Goal: Transaction & Acquisition: Purchase product/service

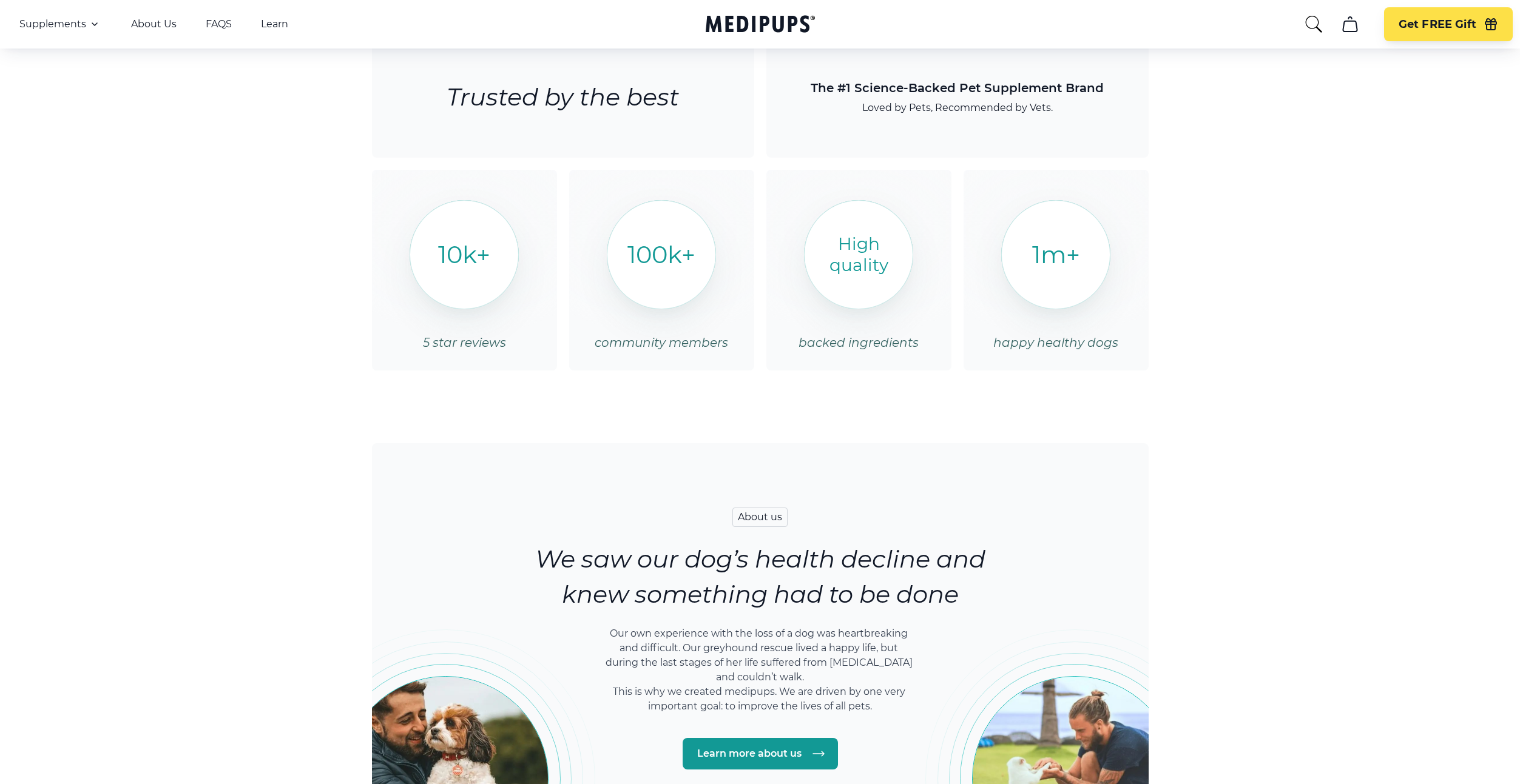
scroll to position [1378, 0]
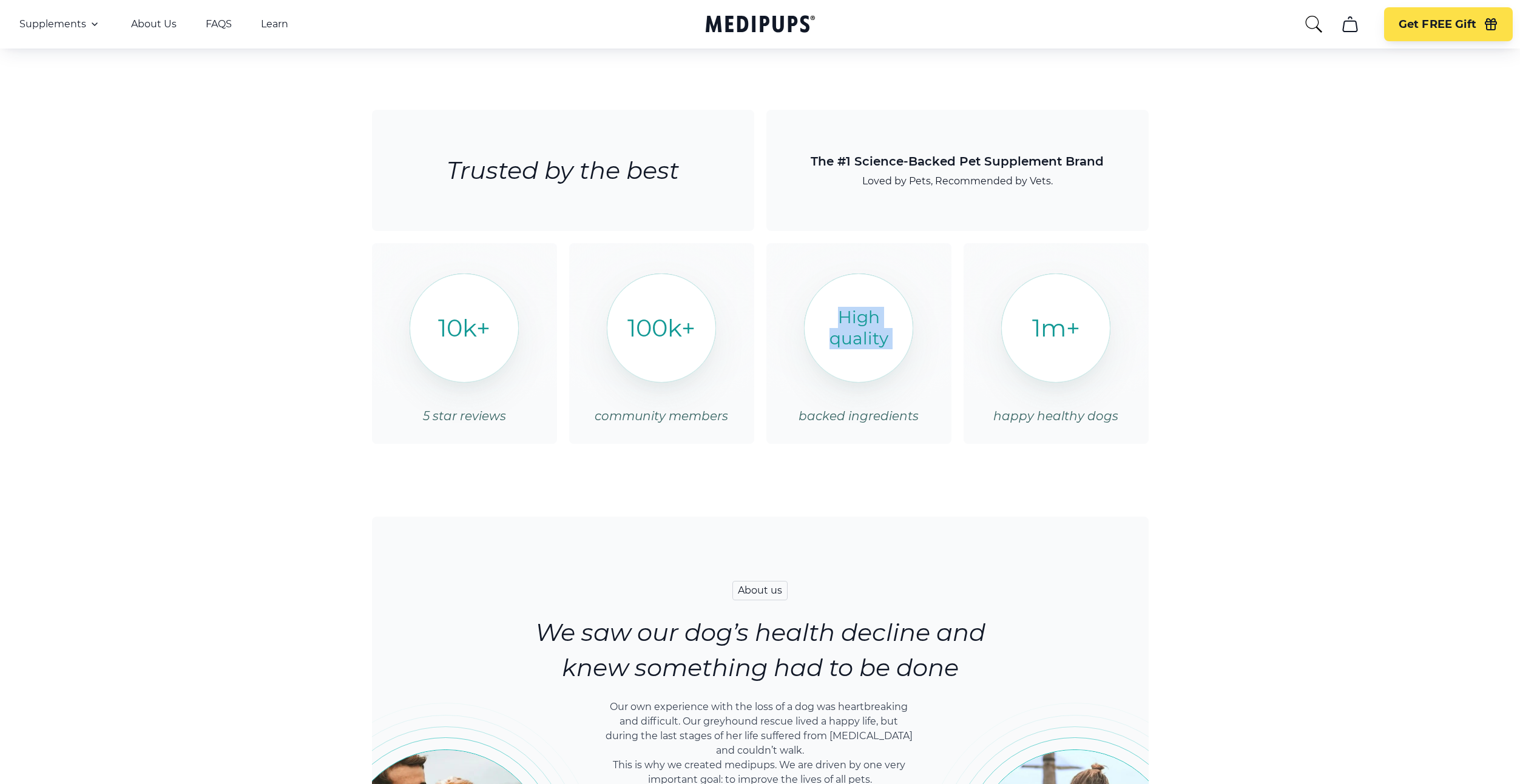
drag, startPoint x: 890, startPoint y: 315, endPoint x: 802, endPoint y: 338, distance: 91.0
click at [803, 338] on div "High quality backed ingredients" at bounding box center [859, 344] width 185 height 201
drag, startPoint x: 791, startPoint y: 379, endPoint x: 765, endPoint y: 400, distance: 33.4
click at [765, 400] on div "Trusted by the best Trusted by the best The #1 Science-Backed Pet Supplement Br…" at bounding box center [760, 277] width 862 height 407
drag, startPoint x: 438, startPoint y: 175, endPoint x: 714, endPoint y: 175, distance: 276.0
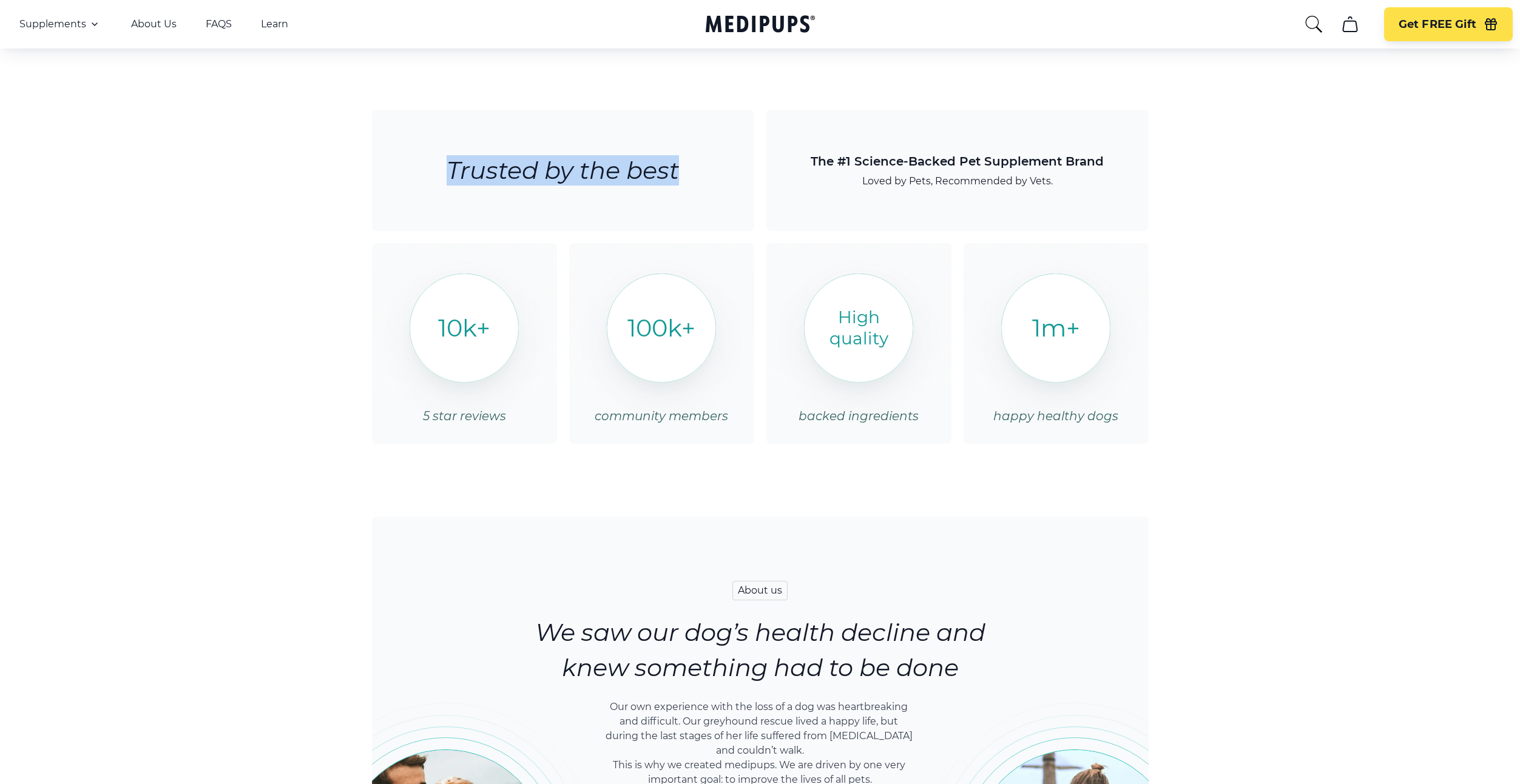
click at [714, 175] on div "Trusted by the best" at bounding box center [563, 170] width 383 height 122
click at [1253, 245] on main "We are Medipups , a team committed to dog health & wellness Claim 40% Off Now W…" at bounding box center [760, 516] width 1520 height 3756
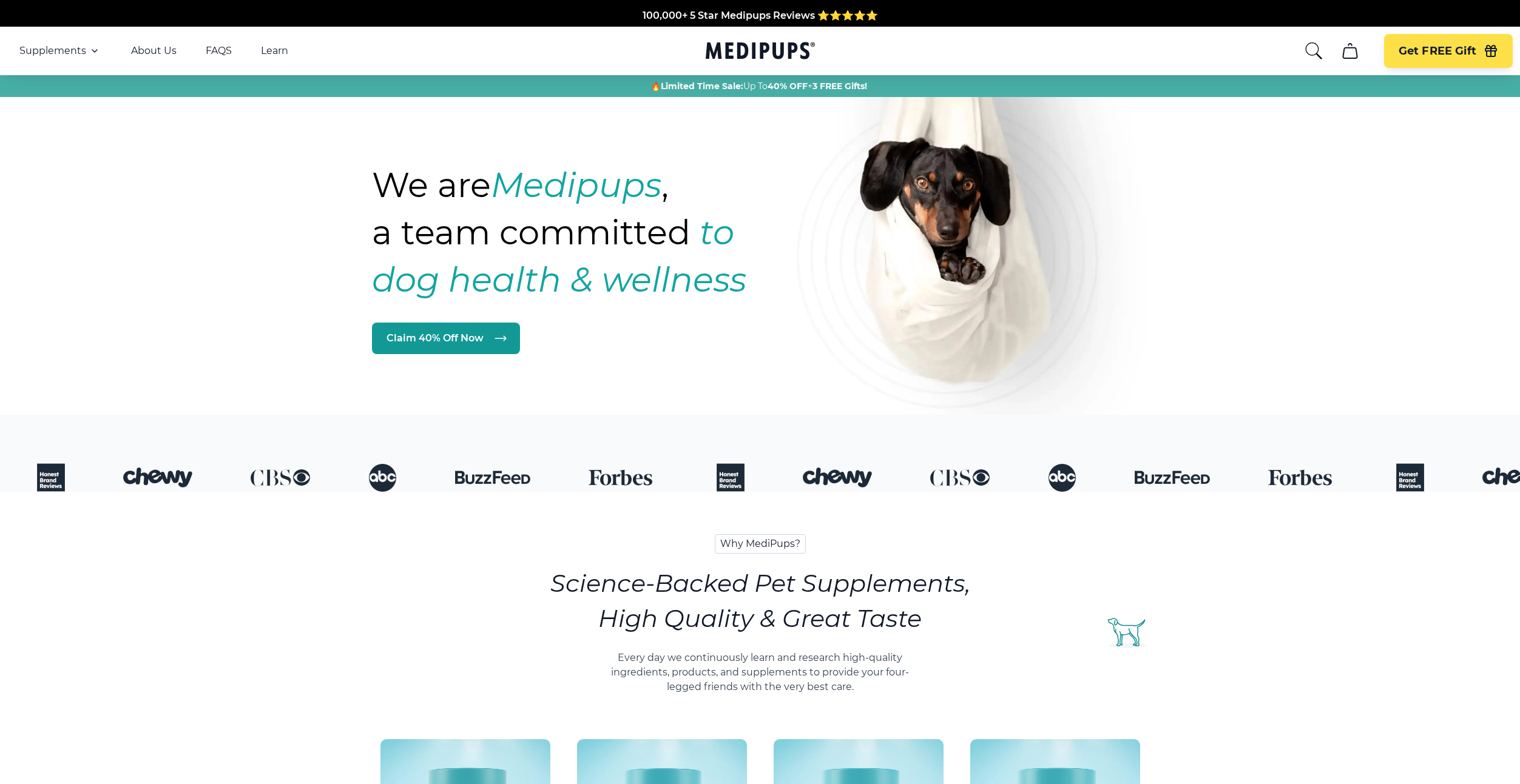
scroll to position [214, 0]
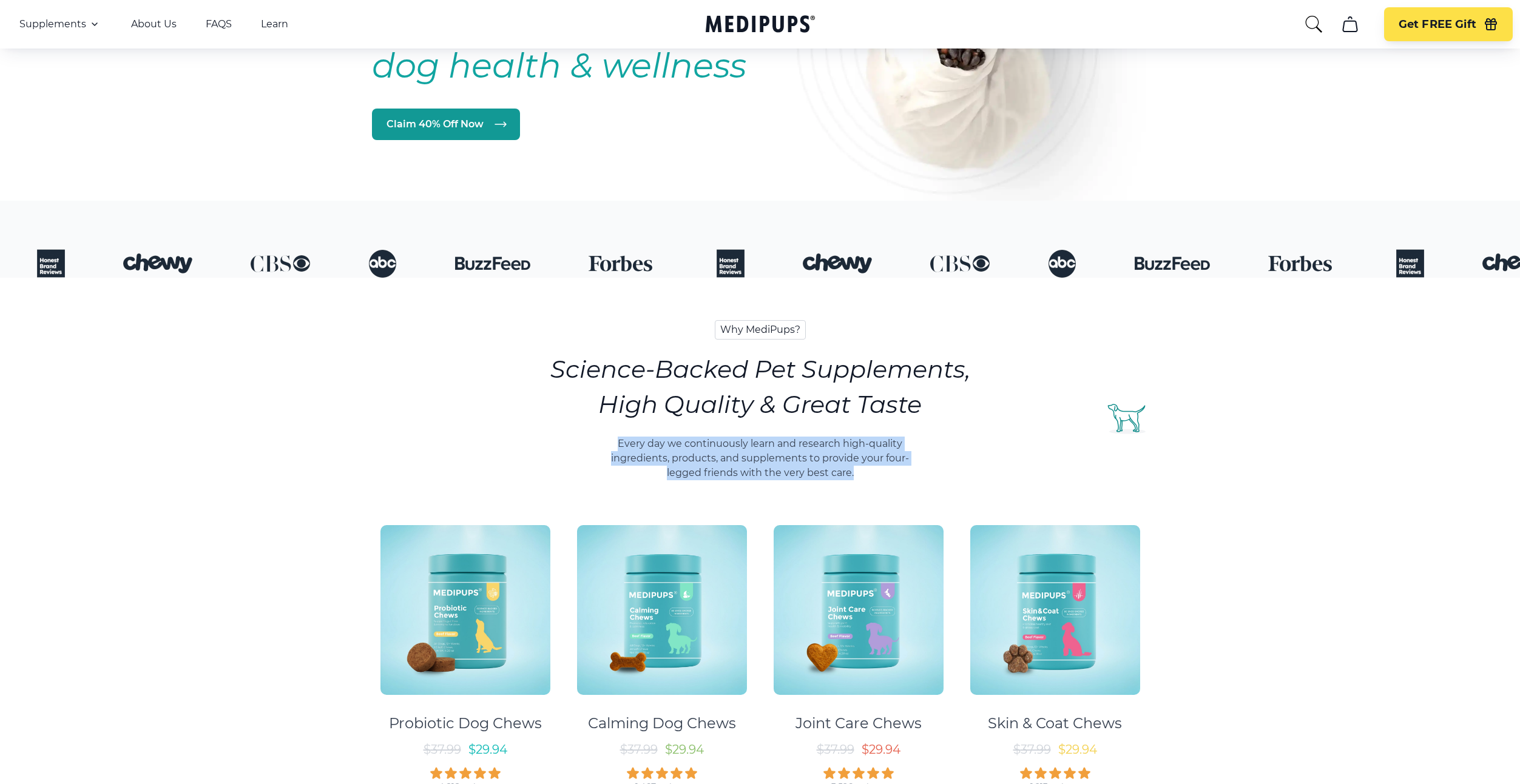
drag, startPoint x: 855, startPoint y: 476, endPoint x: 610, endPoint y: 443, distance: 247.2
click at [610, 443] on p "Every day we continuously learn and research high-quality ingredients, products…" at bounding box center [760, 458] width 326 height 43
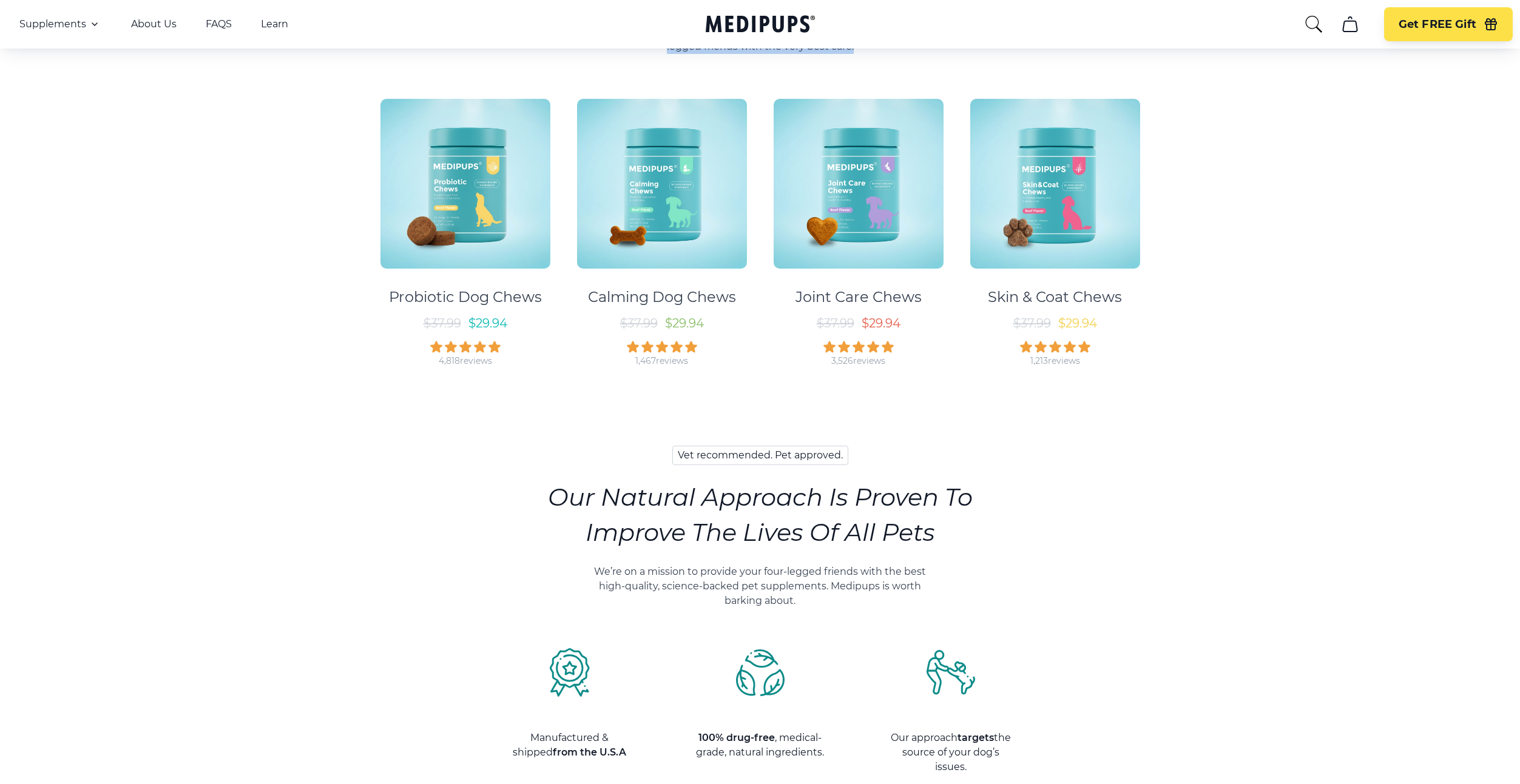
scroll to position [688, 0]
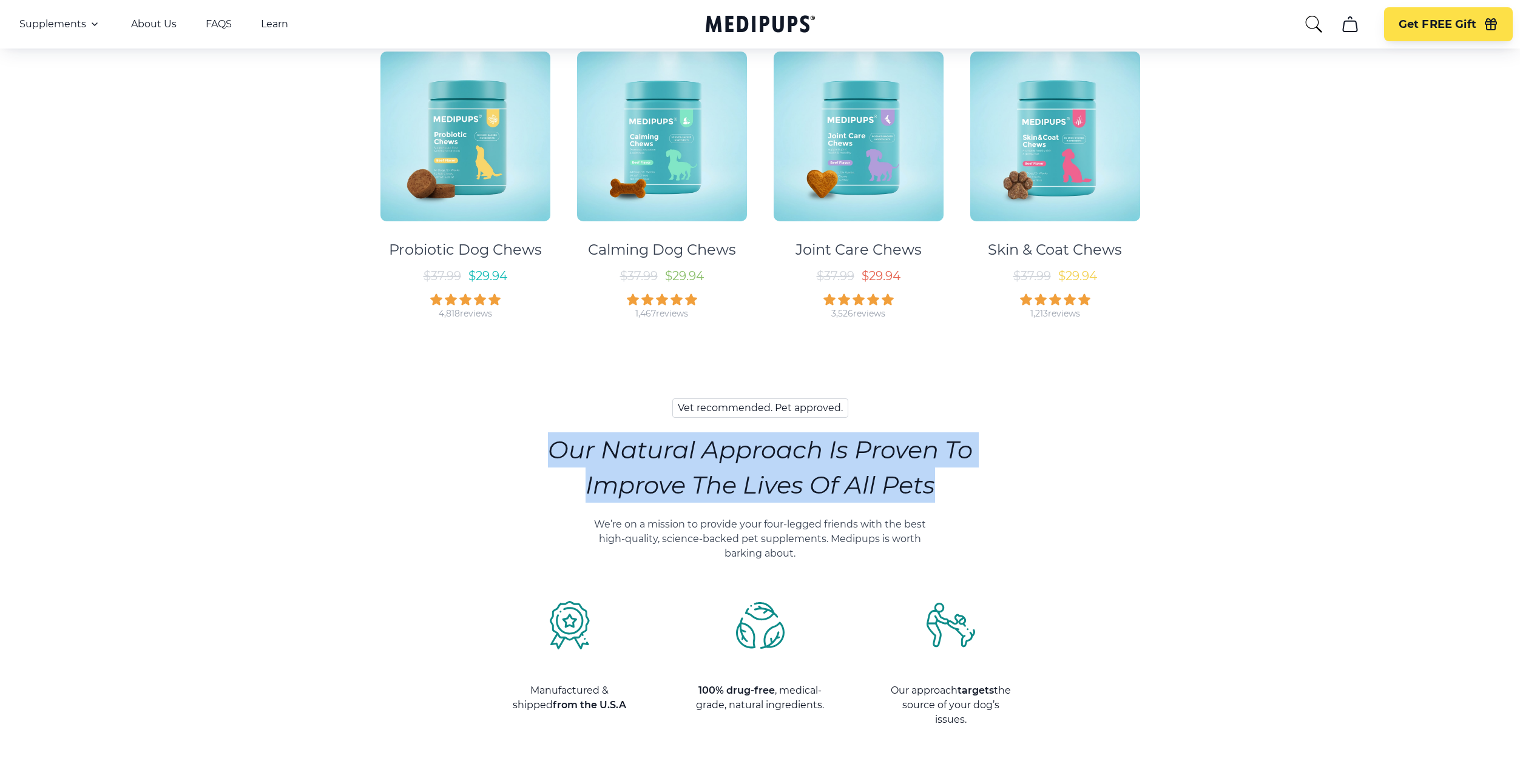
drag, startPoint x: 526, startPoint y: 443, endPoint x: 582, endPoint y: 505, distance: 83.5
click at [582, 505] on section "Vet recommended. Pet approved. Our Natural Approach Is Proven To Improve The Li…" at bounding box center [760, 563] width 862 height 402
copy h3 "Our Natural Approach Is Proven To Improve The Lives Of All Pets"
click at [935, 497] on h3 "Our Natural Approach Is Proven To Improve The Lives Of All Pets" at bounding box center [760, 467] width 425 height 70
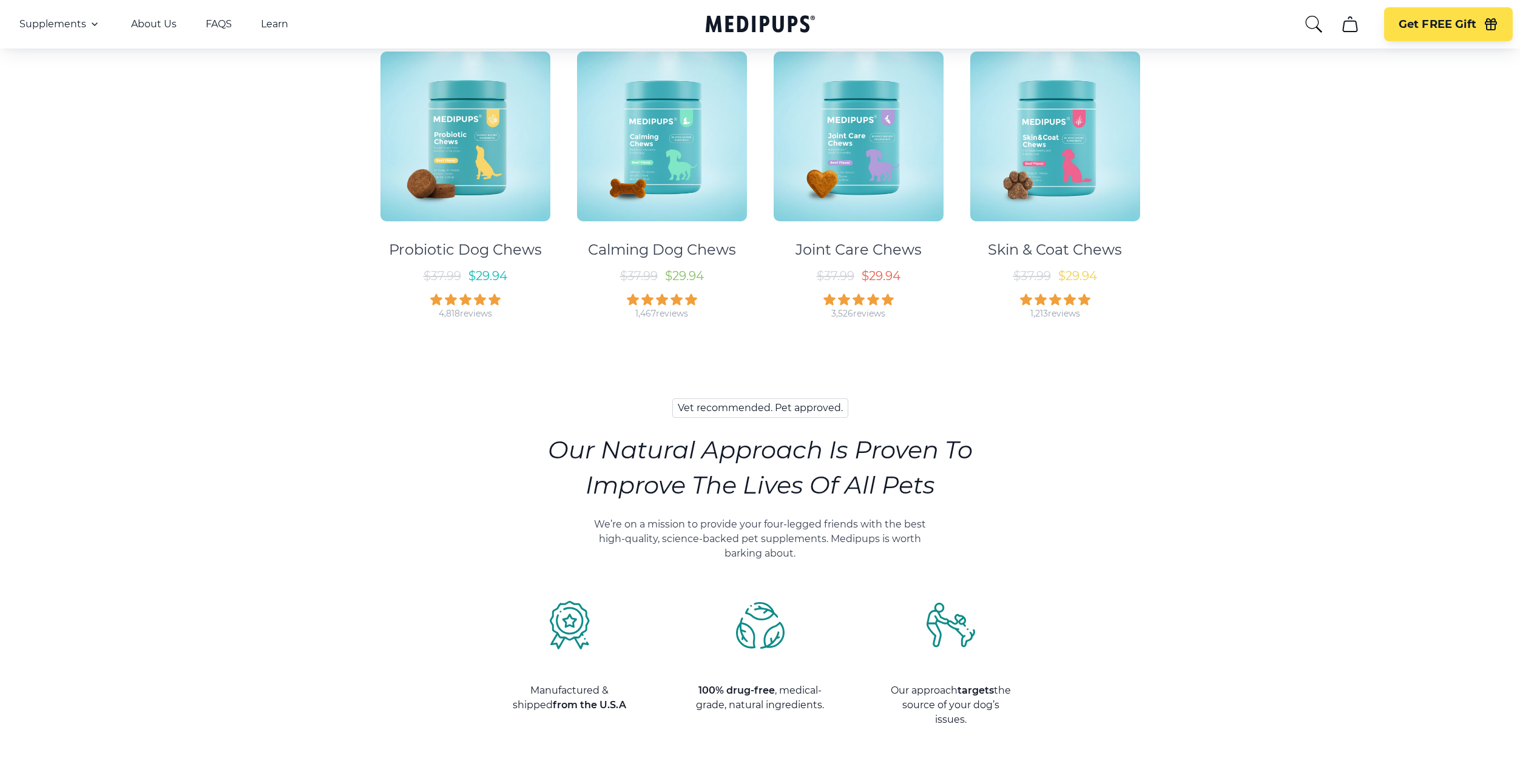
drag, startPoint x: 936, startPoint y: 496, endPoint x: 963, endPoint y: 496, distance: 27.0
click at [944, 496] on h3 "Our Natural Approach Is Proven To Improve The Lives Of All Pets" at bounding box center [760, 467] width 425 height 70
click at [972, 495] on h3 "Our Natural Approach Is Proven To Improve The Lives Of All Pets" at bounding box center [760, 467] width 425 height 70
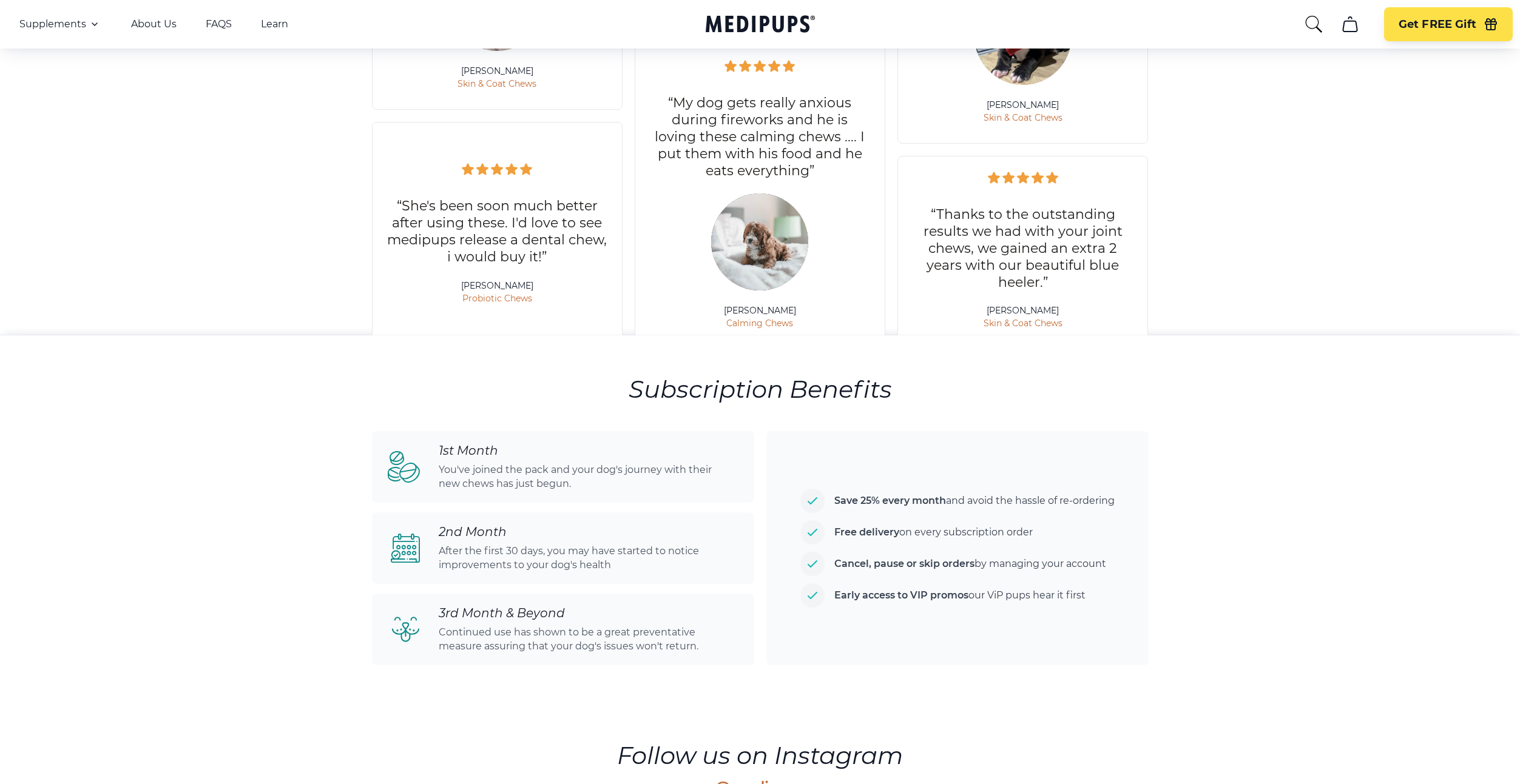
scroll to position [3238, 0]
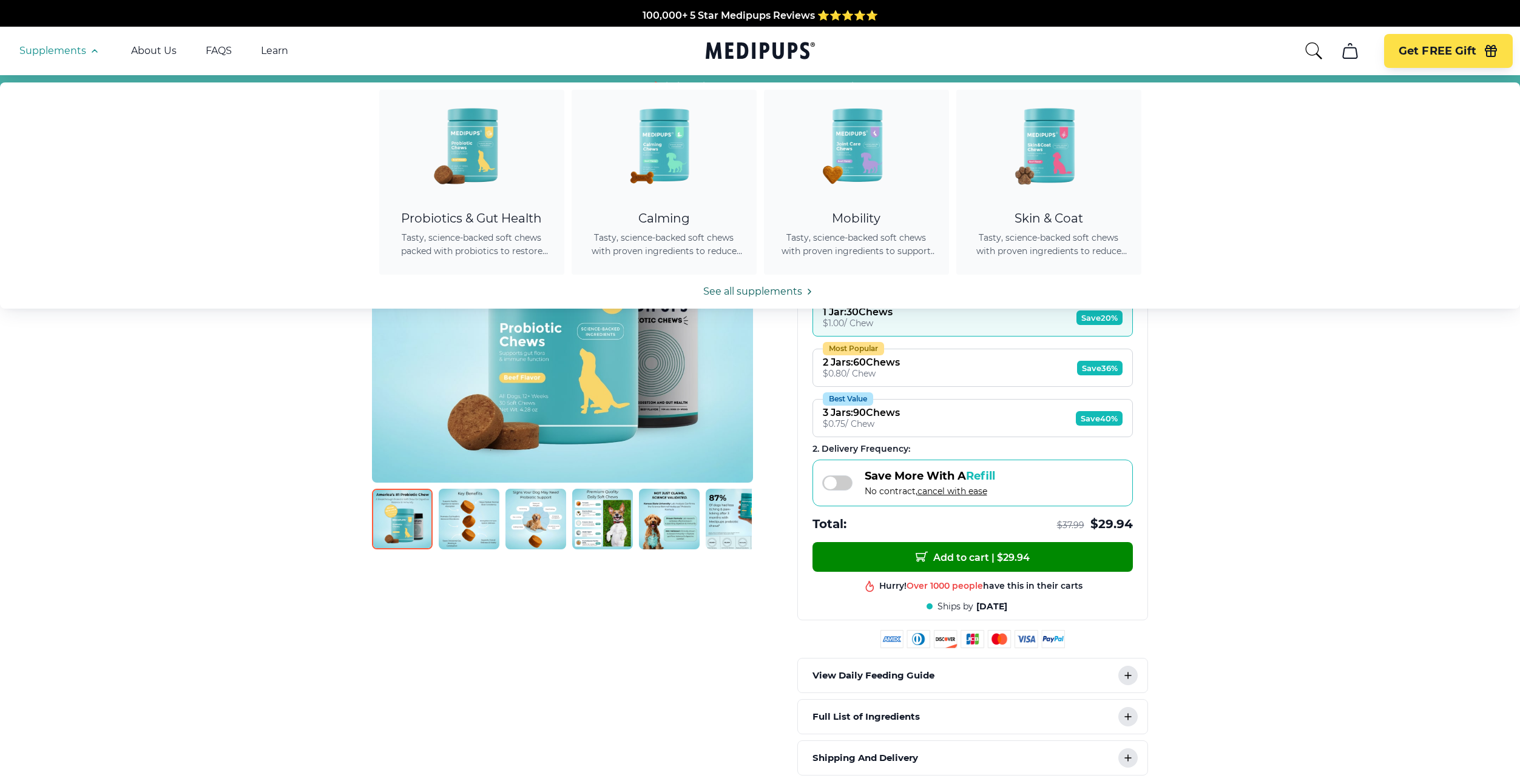
click at [753, 290] on link "See all supplements" at bounding box center [760, 292] width 1520 height 15
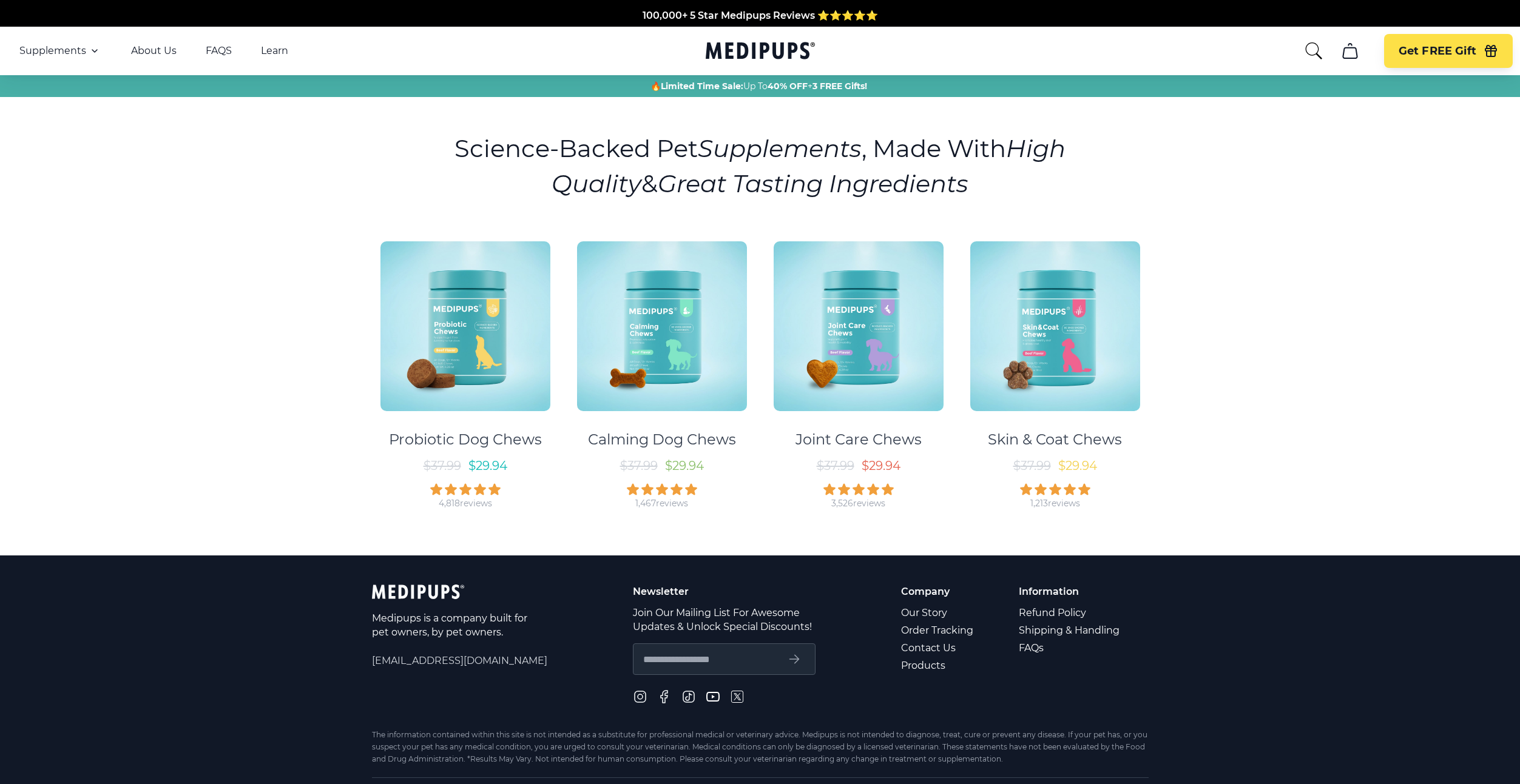
click at [850, 127] on section "Science-Backed Pet Supplements , Made With High Quality & Great Tasting Ingredi…" at bounding box center [760, 326] width 862 height 459
click at [685, 278] on img at bounding box center [662, 326] width 170 height 170
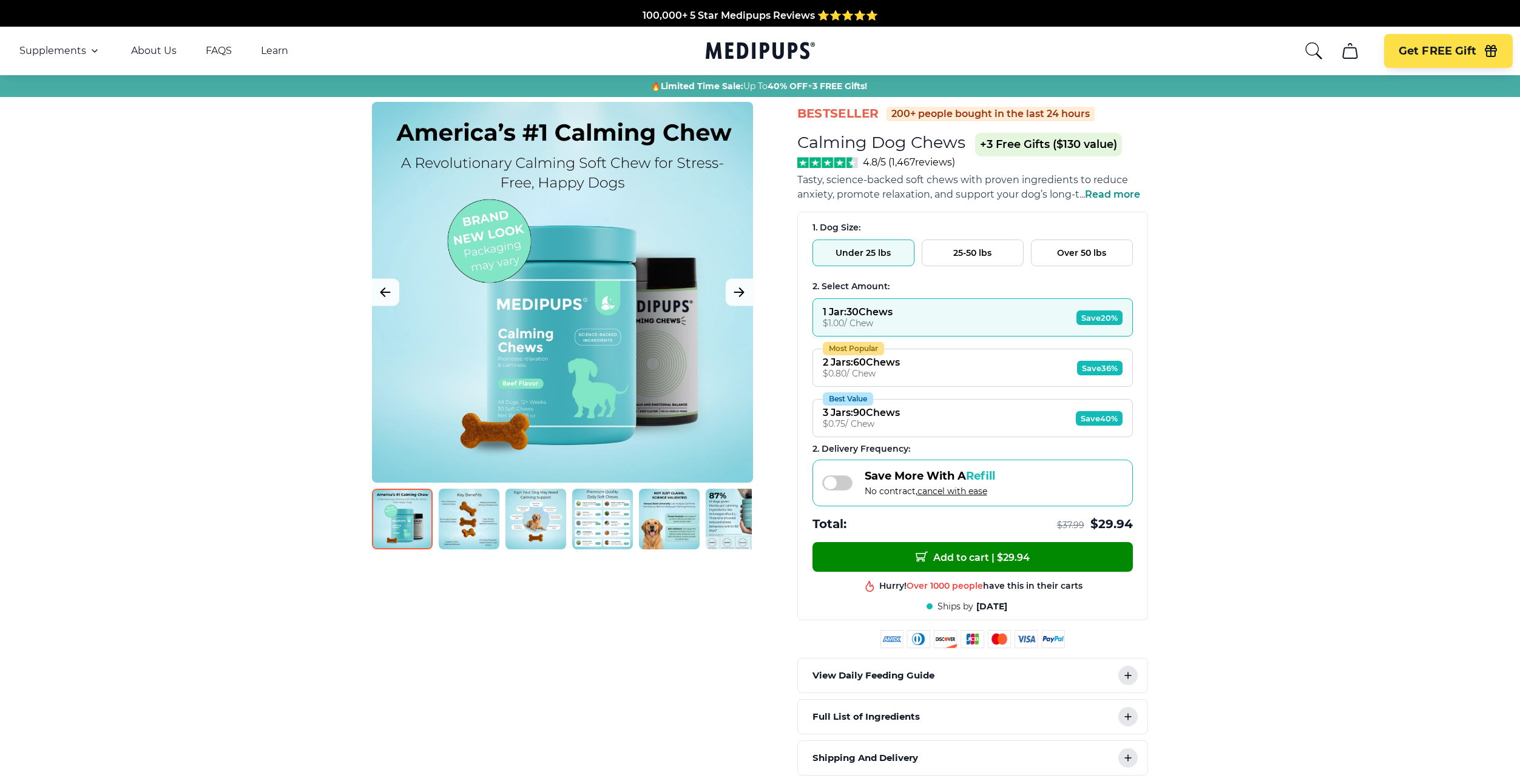
click at [854, 164] on img at bounding box center [828, 163] width 61 height 11
